Goal: Transaction & Acquisition: Purchase product/service

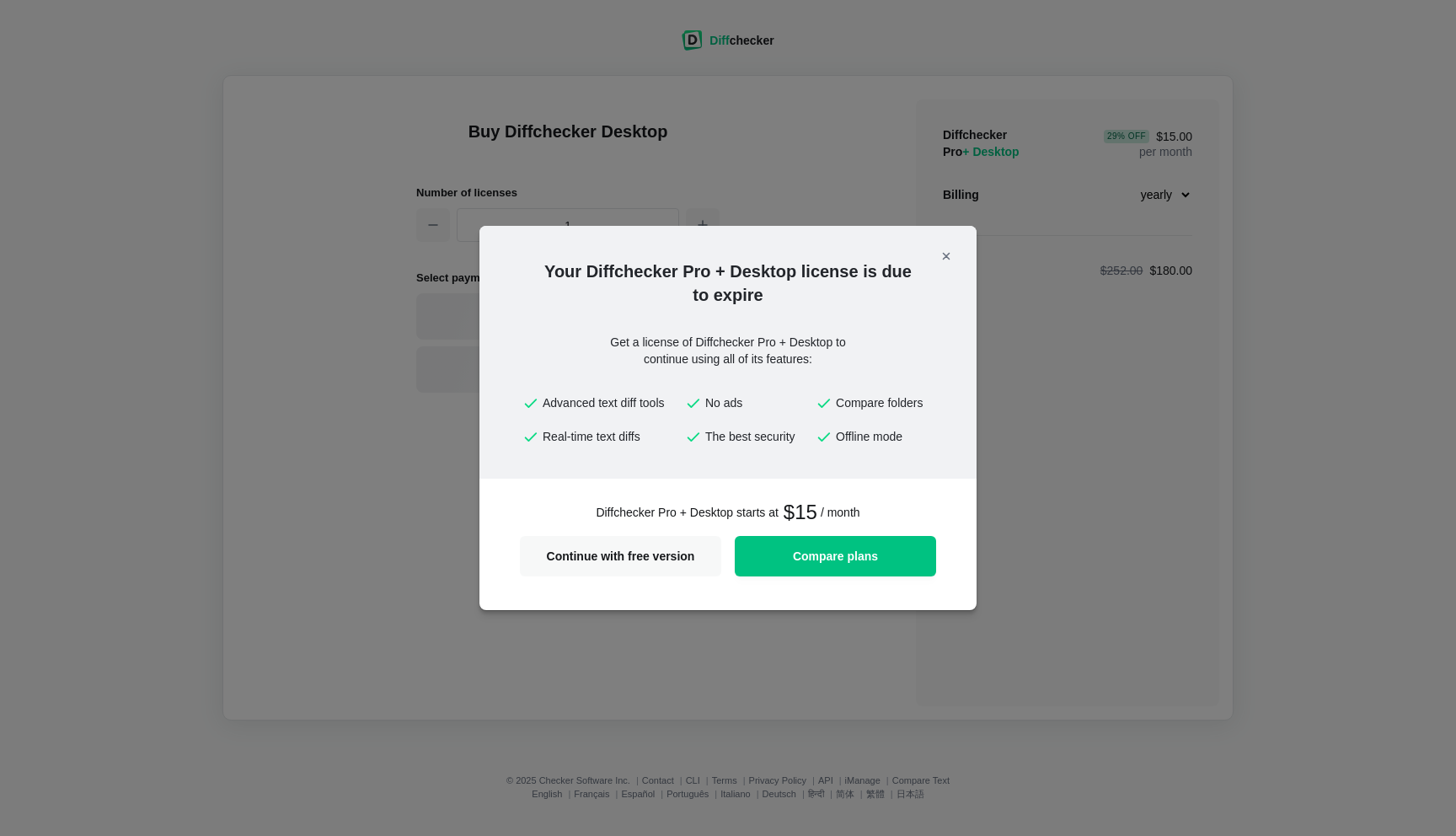
select select "desktop-yearly-180"
click at [857, 554] on span "Compare plans" at bounding box center [835, 555] width 181 height 12
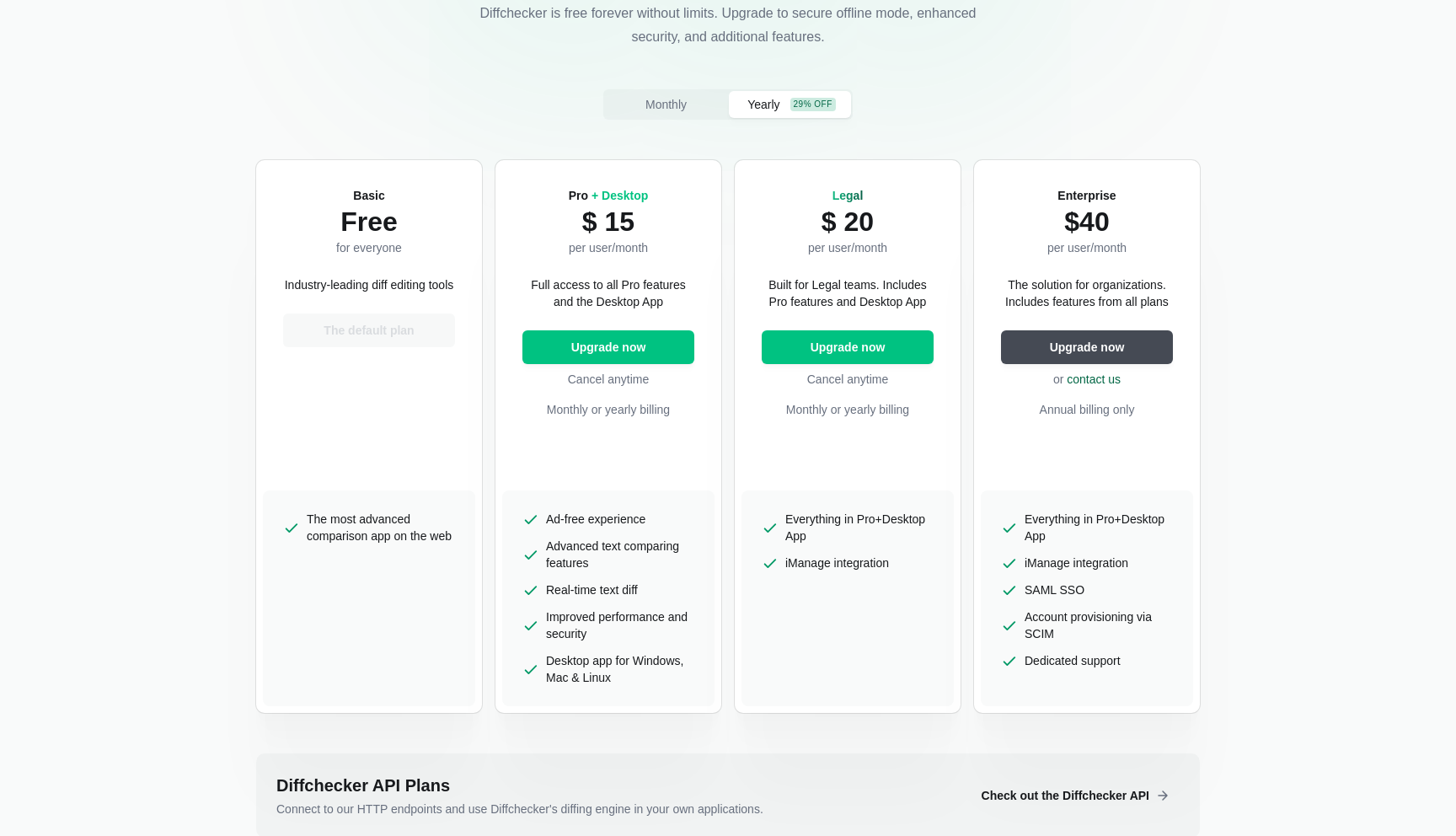
scroll to position [222, 0]
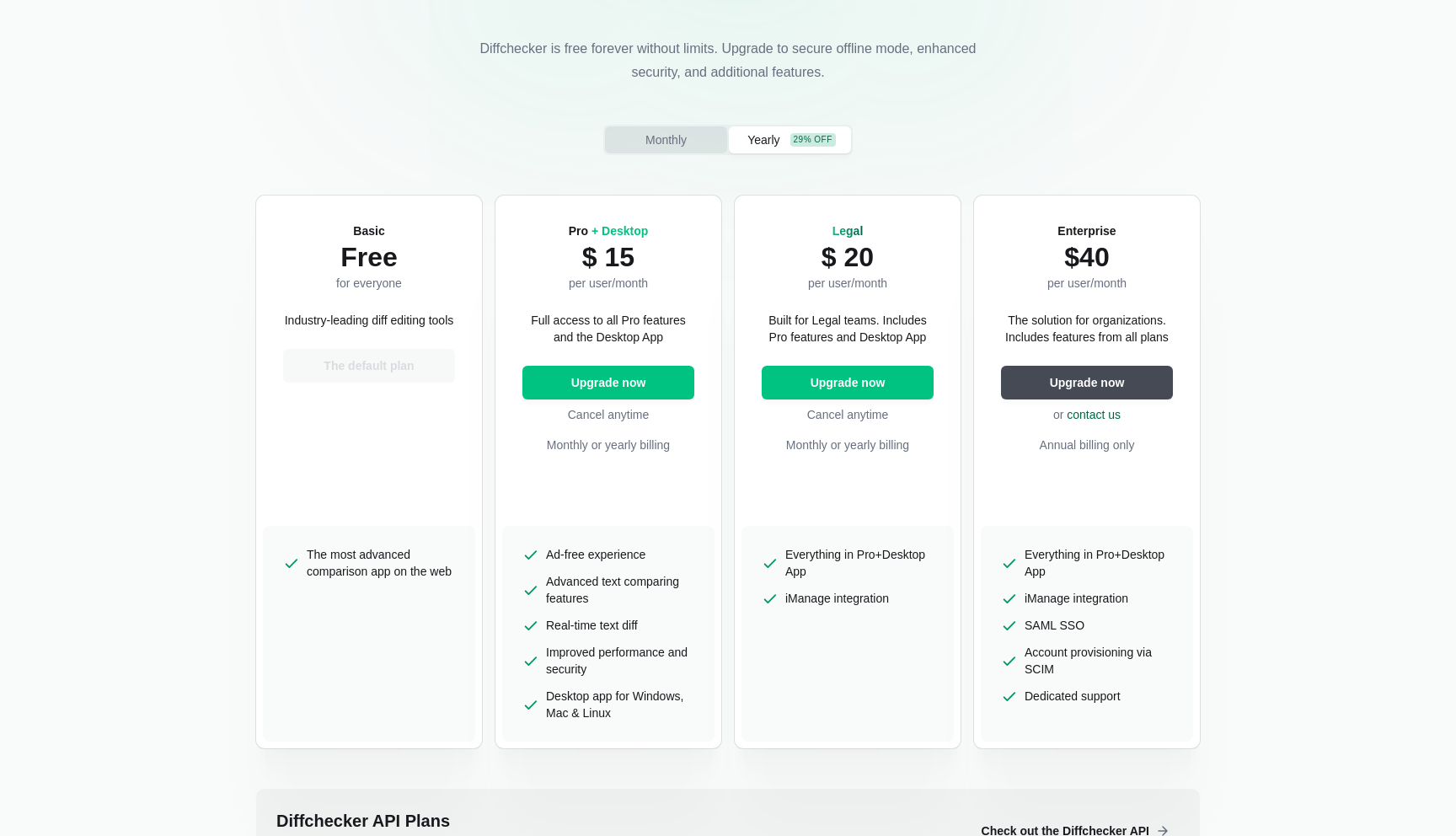
click at [672, 145] on span "Monthly" at bounding box center [666, 140] width 48 height 17
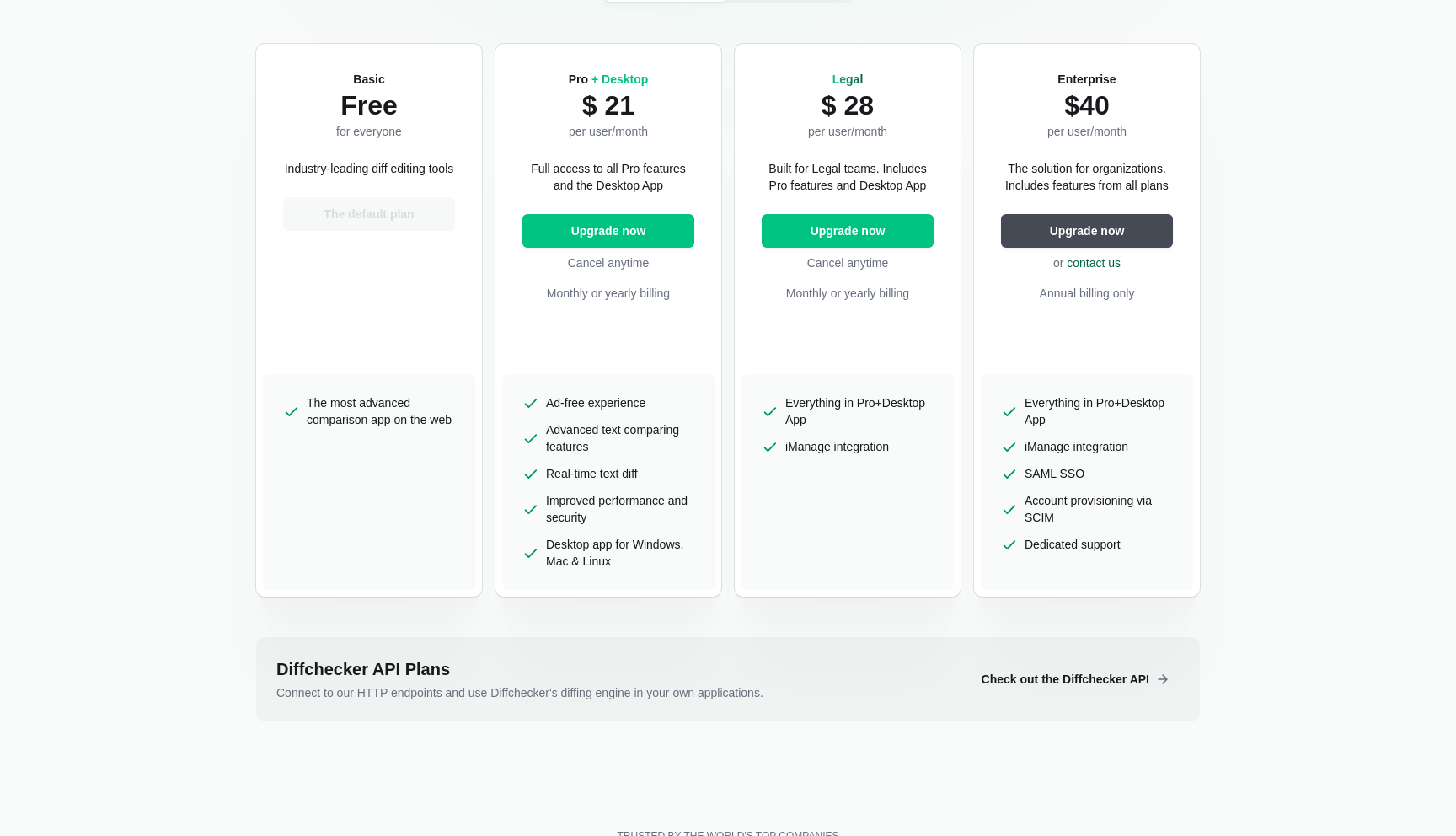
scroll to position [372, 0]
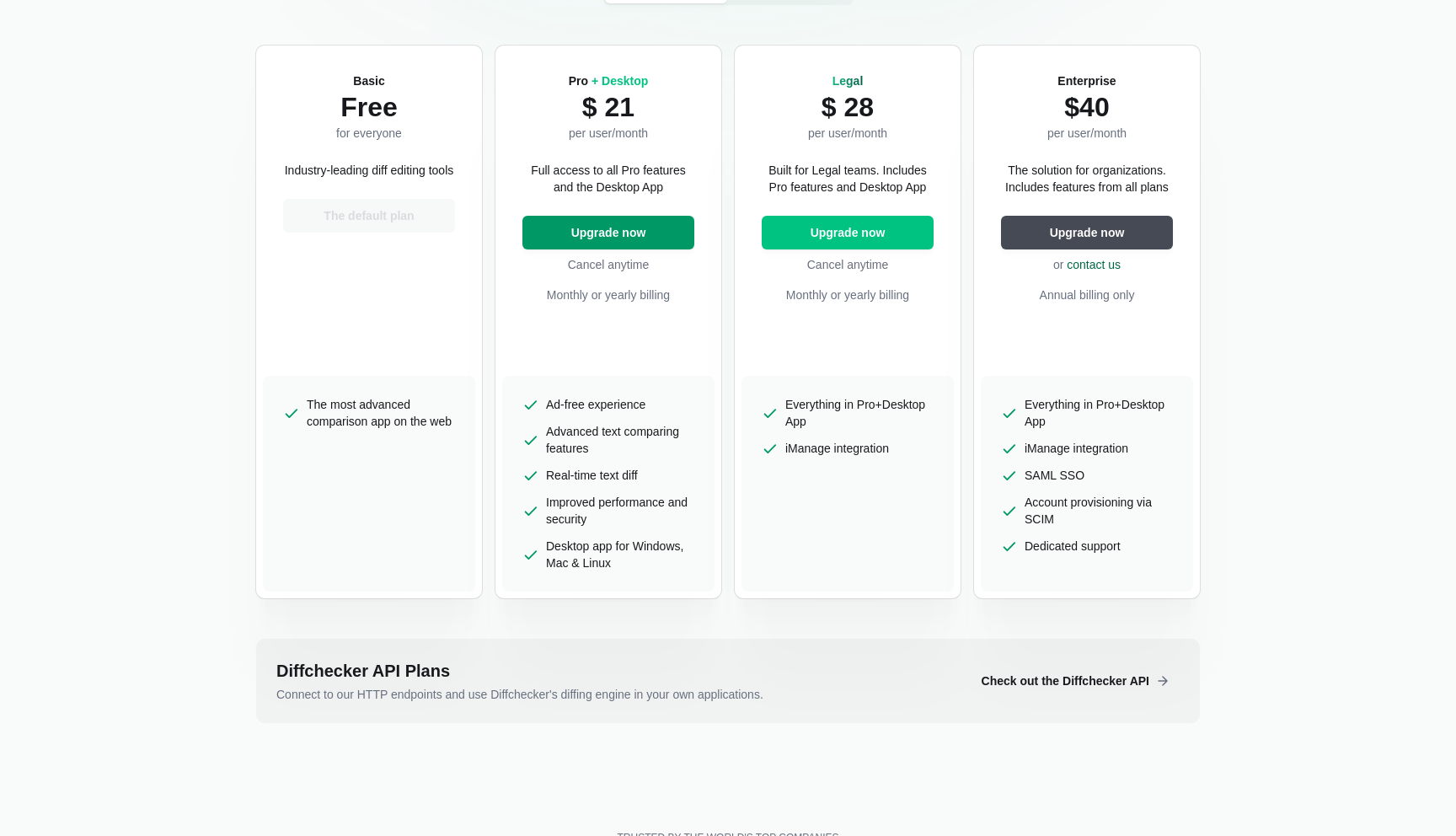
click at [600, 238] on span "Upgrade now" at bounding box center [608, 233] width 82 height 17
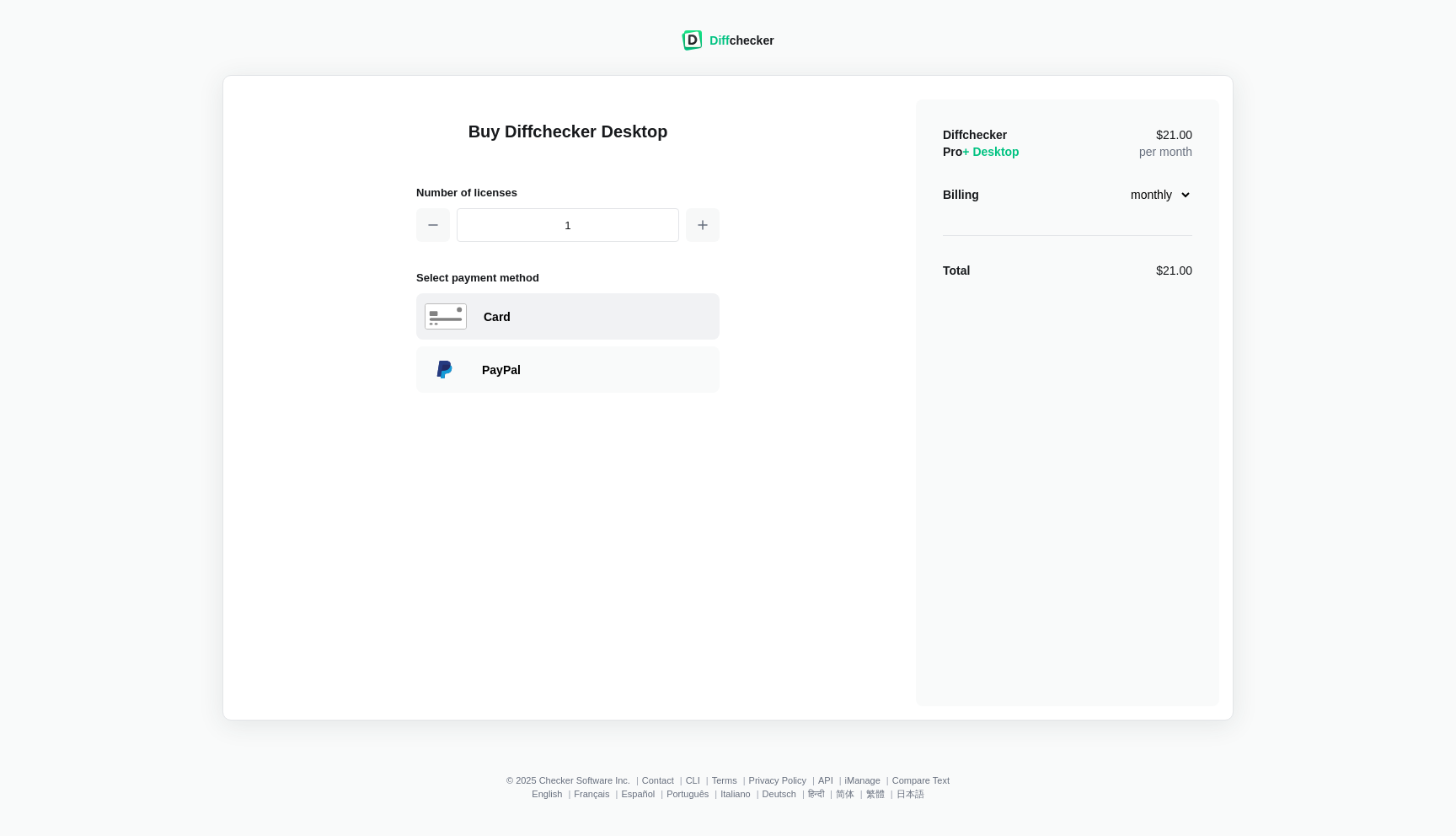
click at [545, 325] on div "Card" at bounding box center [568, 316] width 304 height 46
select select "[GEOGRAPHIC_DATA]"
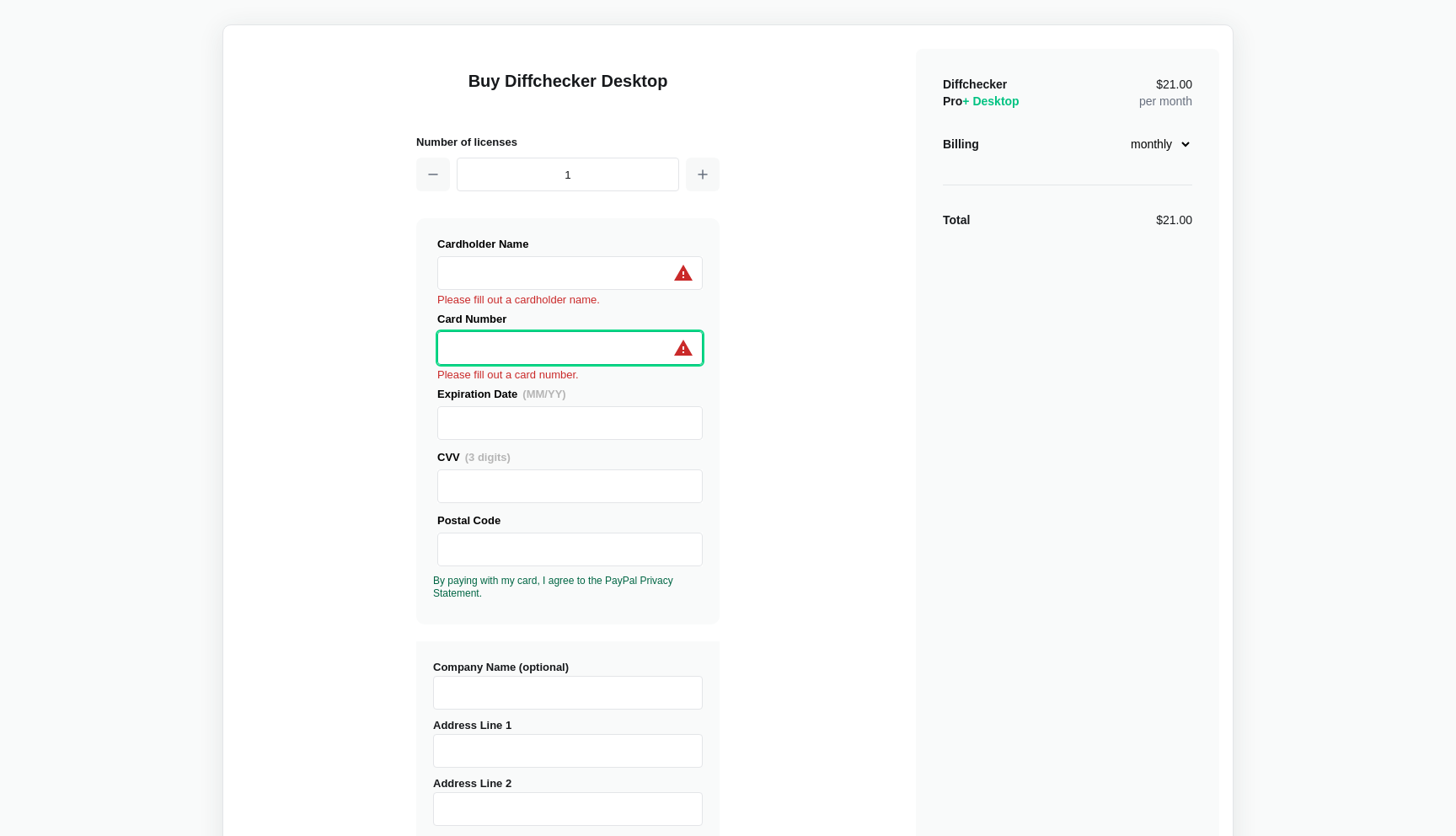
scroll to position [48, 0]
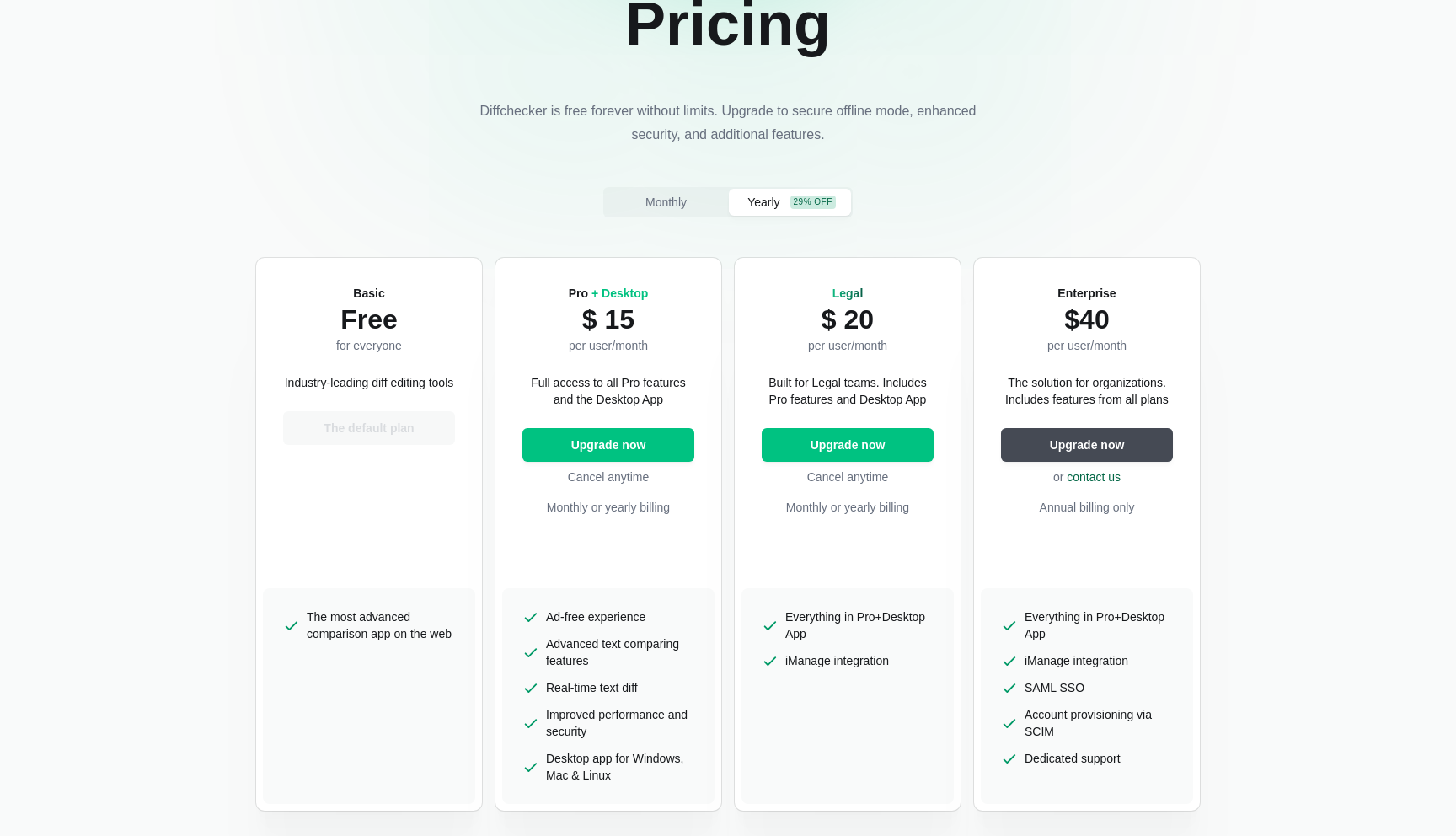
scroll to position [184, 0]
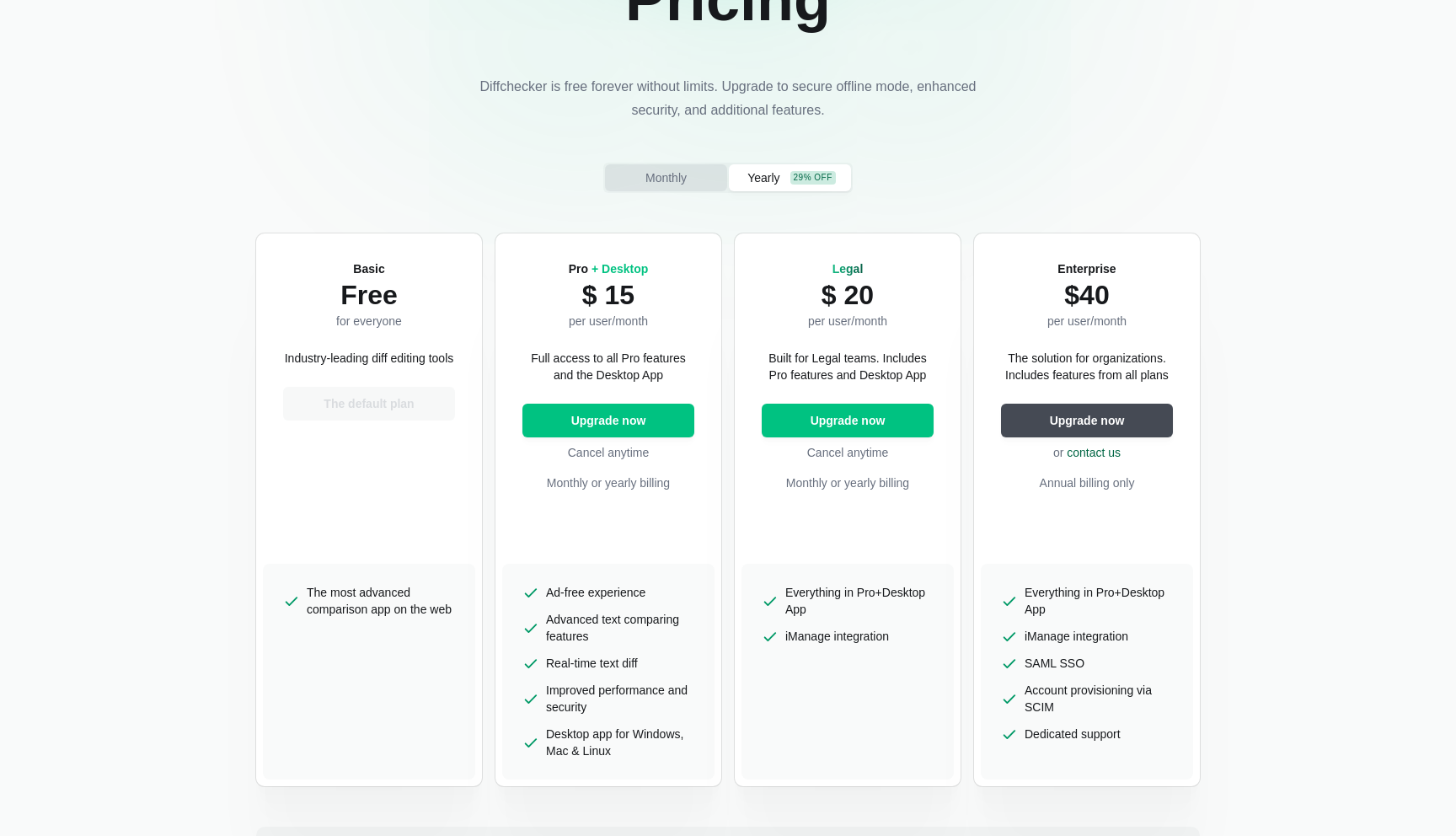
click at [679, 166] on button "Monthly" at bounding box center [665, 178] width 122 height 27
click at [644, 413] on span "Upgrade now" at bounding box center [608, 421] width 82 height 17
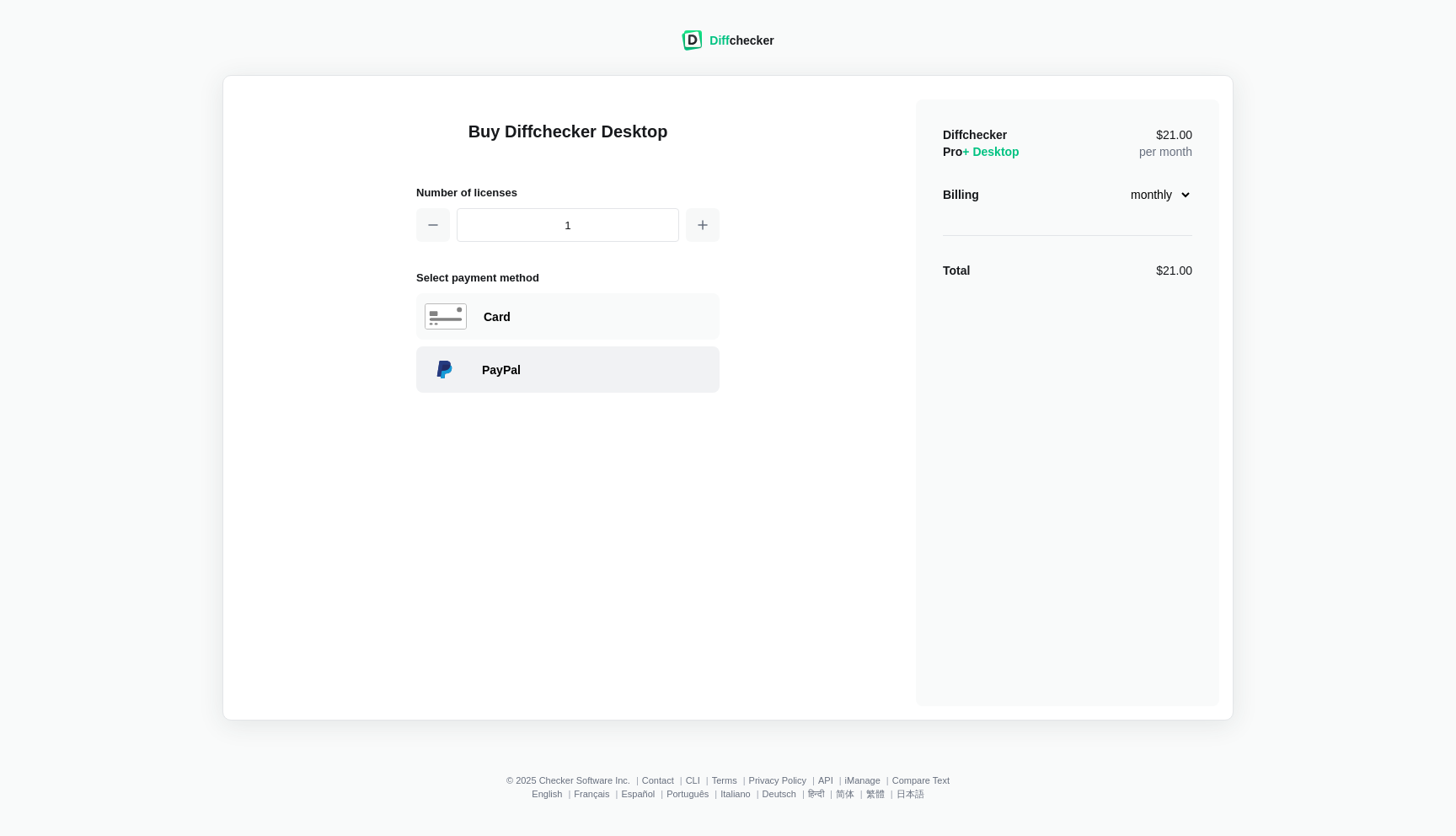
click at [533, 362] on div "PayPal" at bounding box center [596, 370] width 229 height 17
click at [528, 388] on span "Choose another method" at bounding box center [567, 397] width 142 height 17
click at [457, 306] on use at bounding box center [446, 315] width 40 height 24
select select "[GEOGRAPHIC_DATA]"
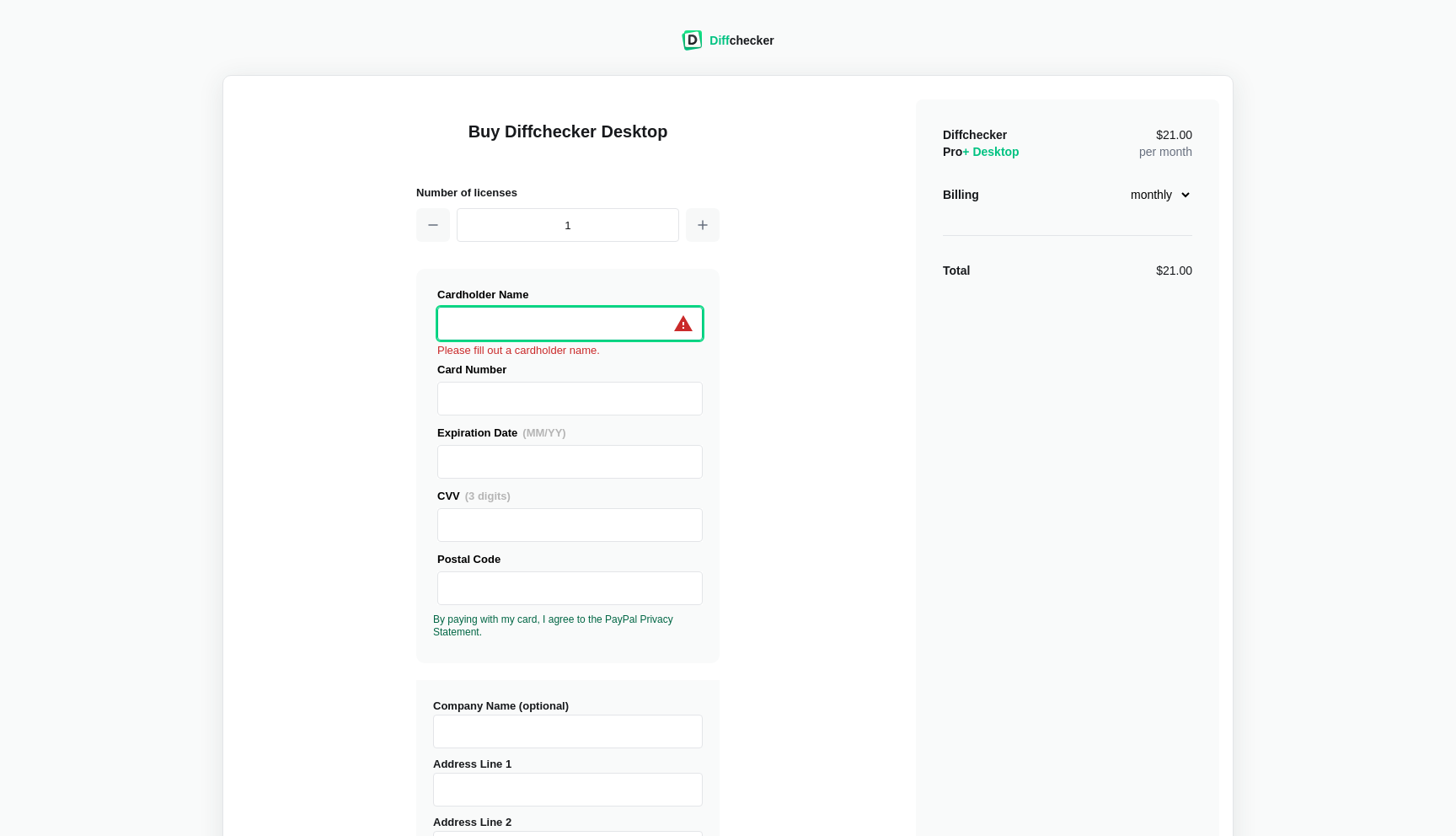
click at [601, 341] on div "Cardholder Name Please fill out a cardholder name. Card Number Expiration Date …" at bounding box center [568, 461] width 270 height 352
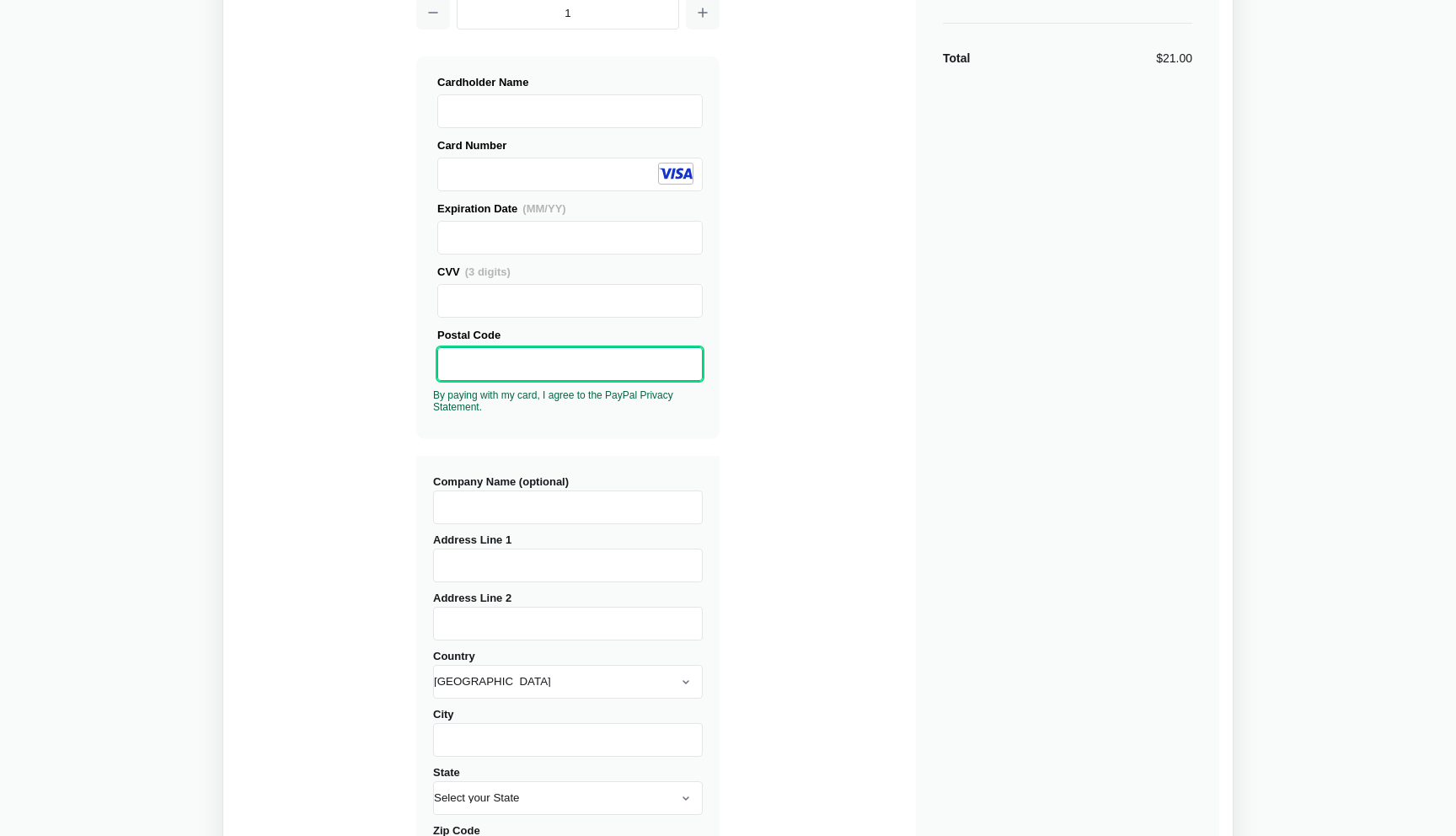
scroll to position [224, 0]
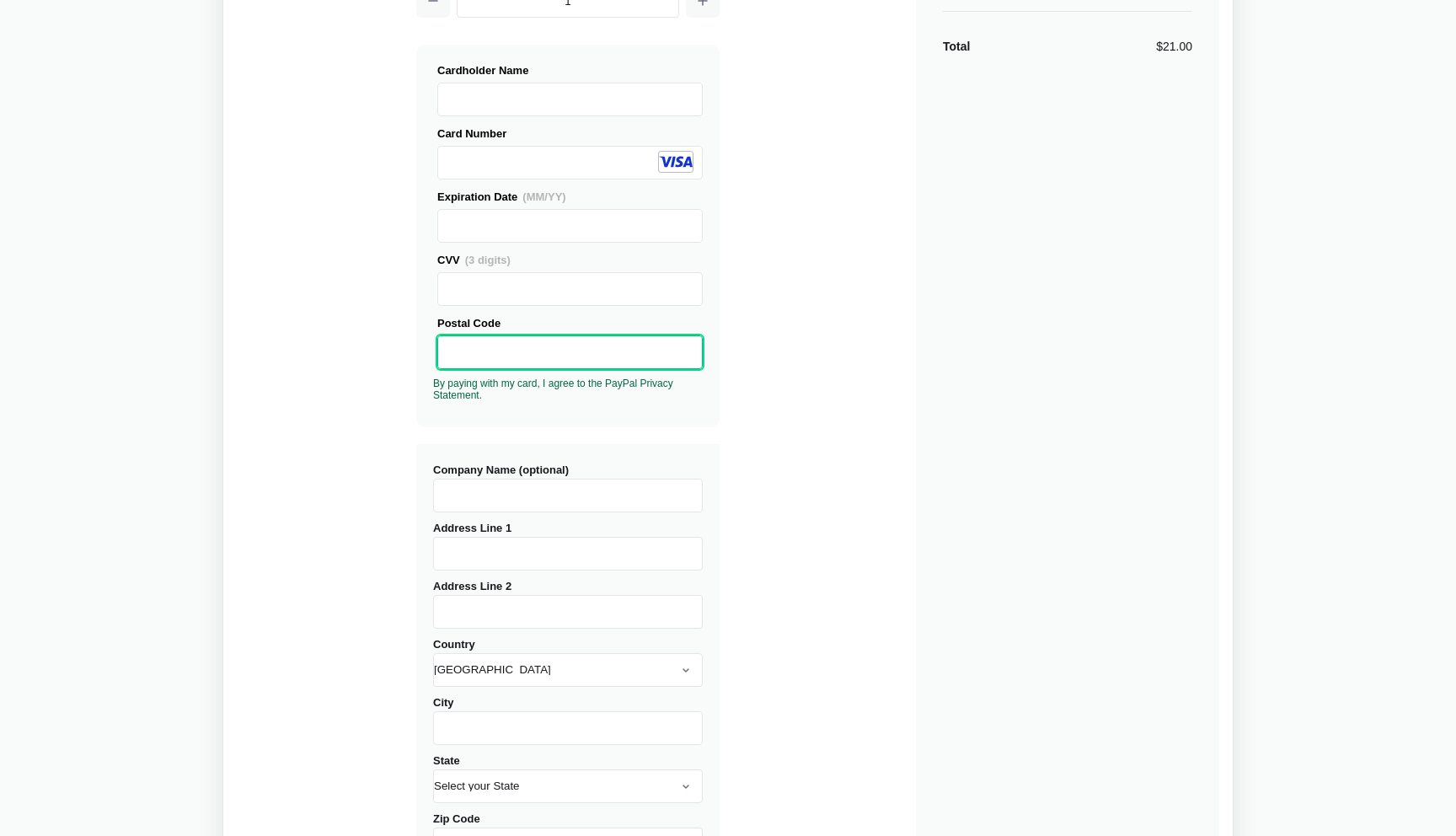
click at [507, 488] on input "Company Name (optional)" at bounding box center [568, 495] width 270 height 34
type input "VON"
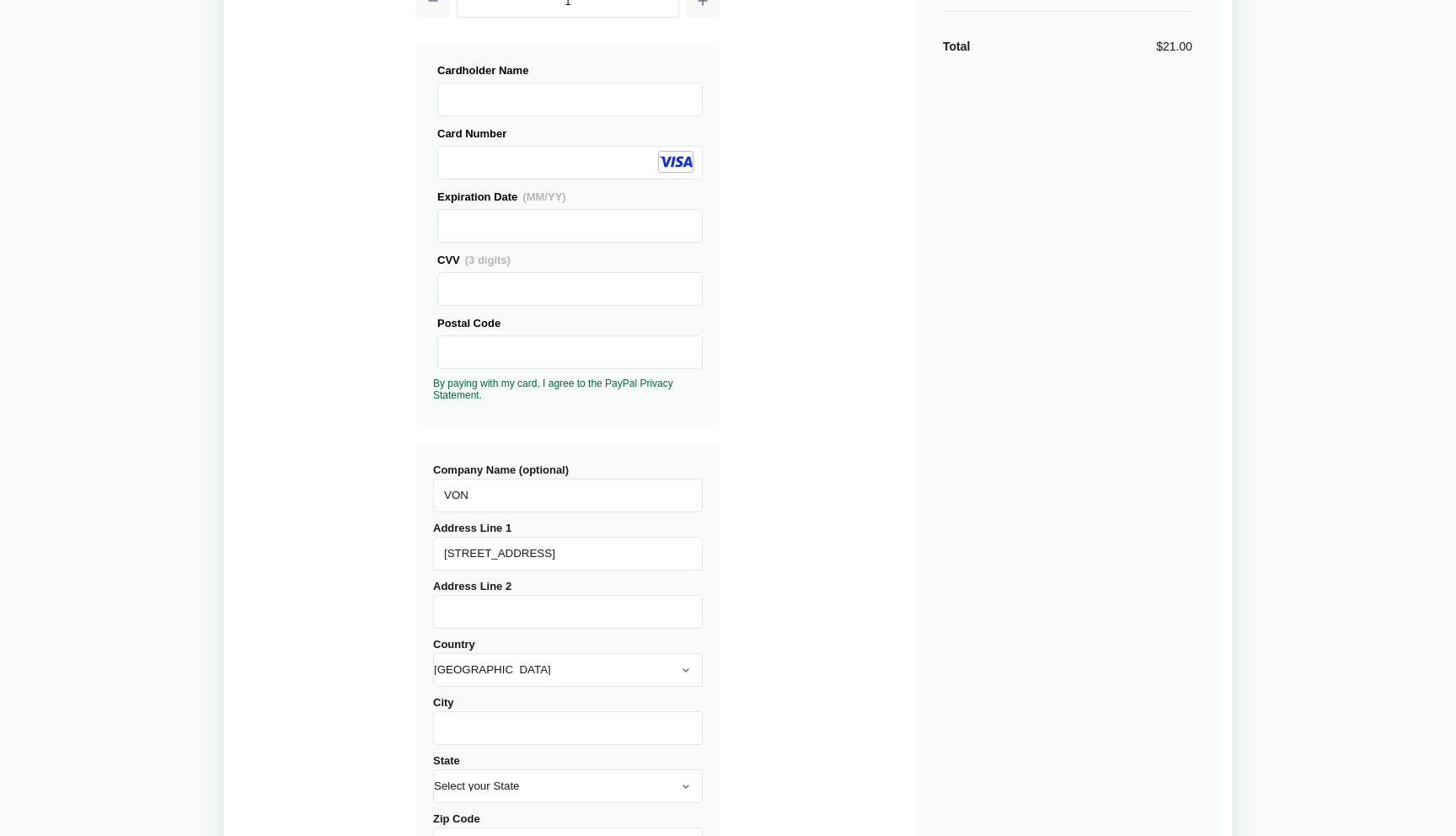
type input "[STREET_ADDRESS]"
type input "[GEOGRAPHIC_DATA]"
select select "WI"
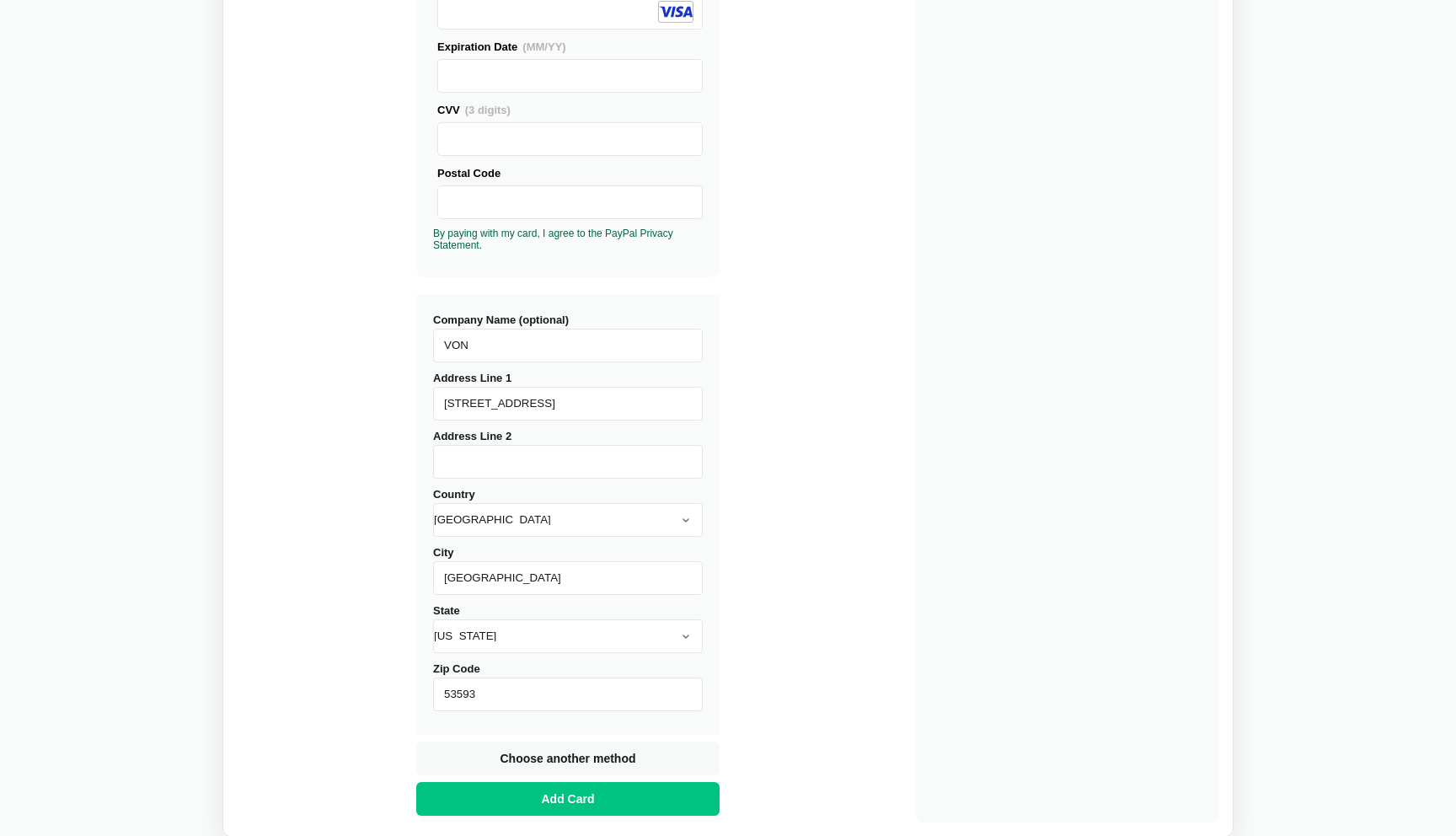
scroll to position [479, 0]
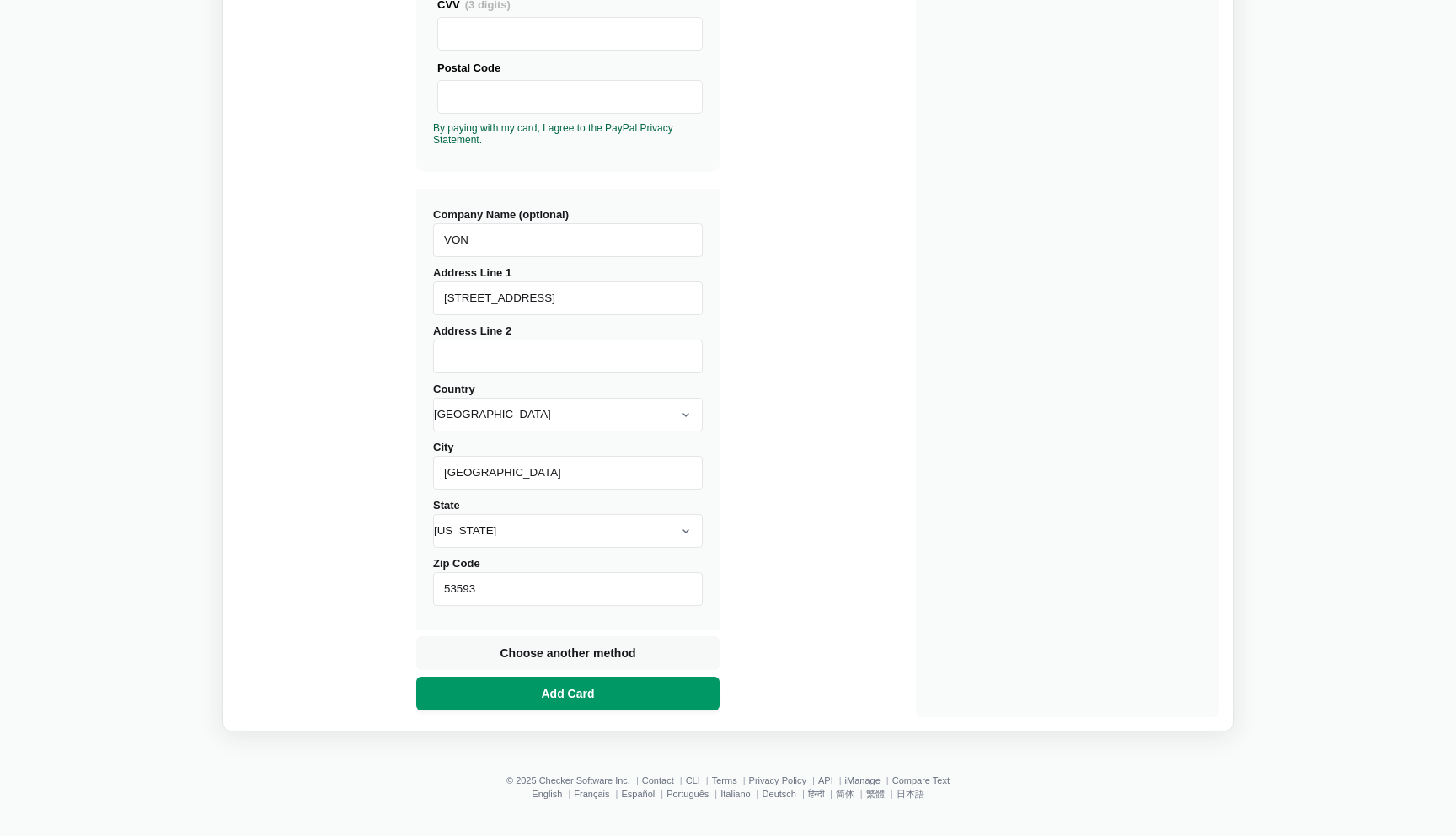
type input "53593"
click at [531, 699] on button "Add Card" at bounding box center [568, 693] width 304 height 34
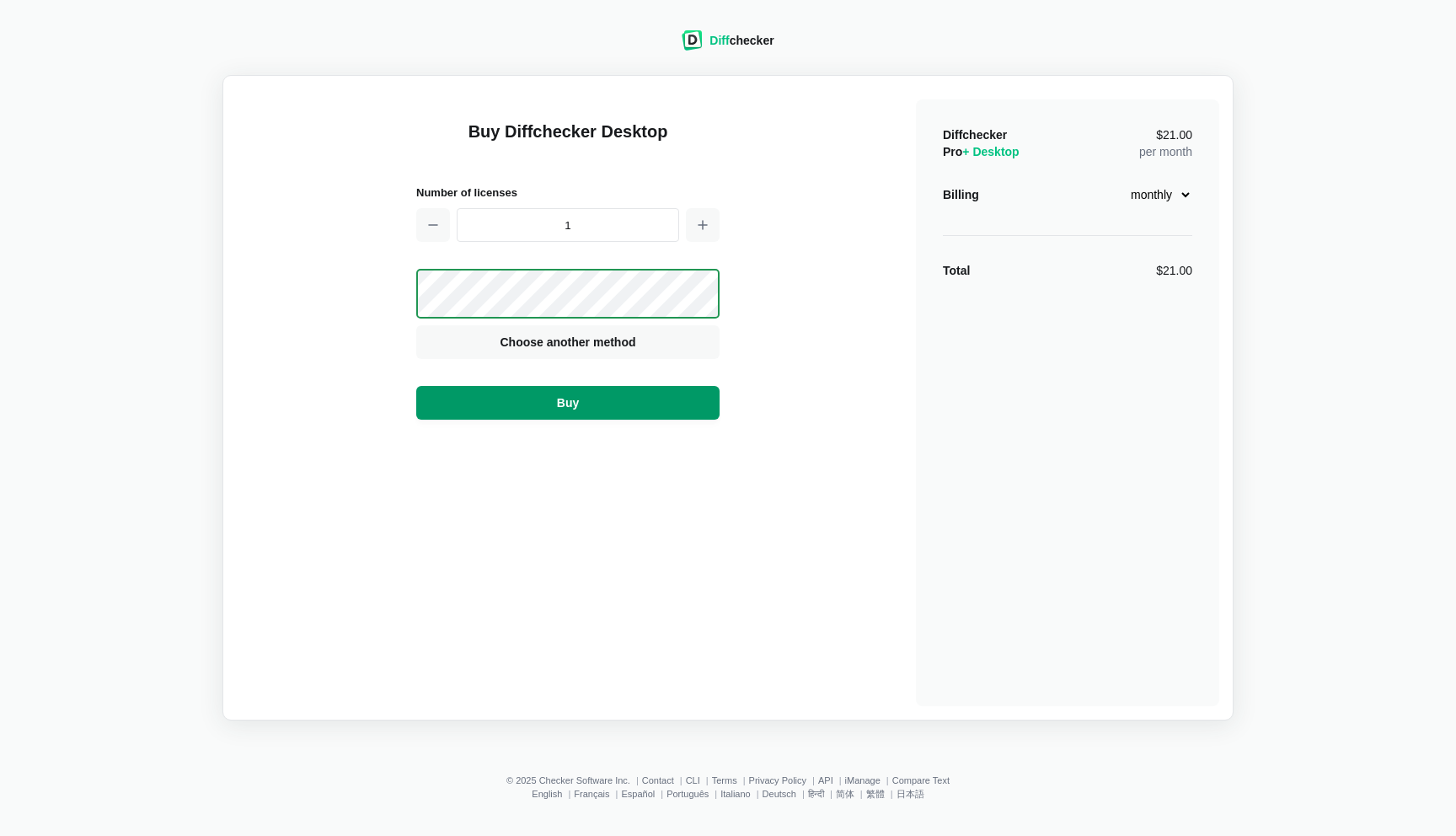
click at [579, 403] on span "Buy" at bounding box center [568, 403] width 29 height 17
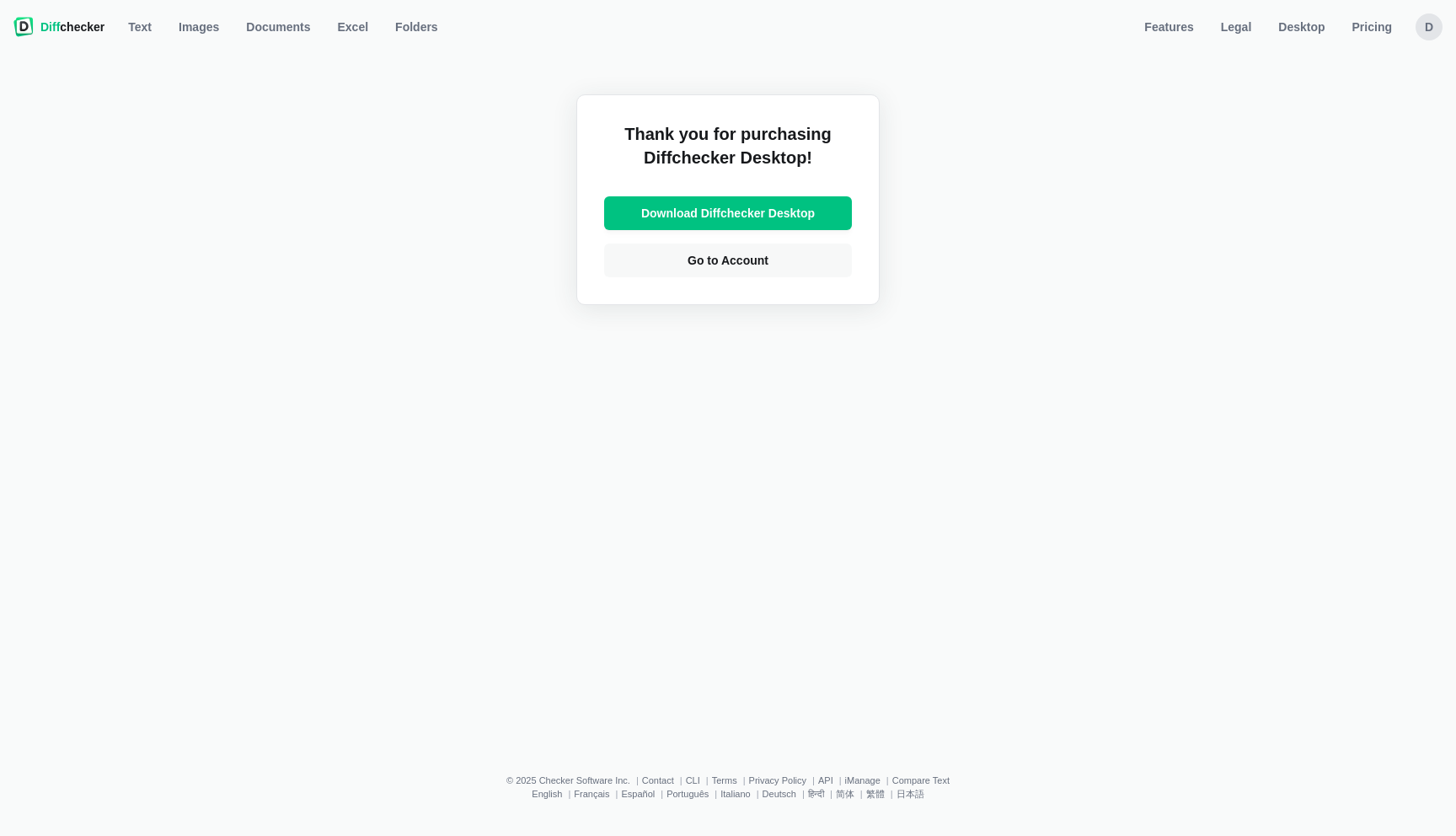
click at [678, 107] on div "Thank you for purchasing Diffchecker Desktop! Download Diffchecker Desktop Go t…" at bounding box center [728, 199] width 304 height 210
click at [698, 267] on span "Go to Account" at bounding box center [728, 260] width 87 height 17
